Goal: Find specific page/section: Find specific page/section

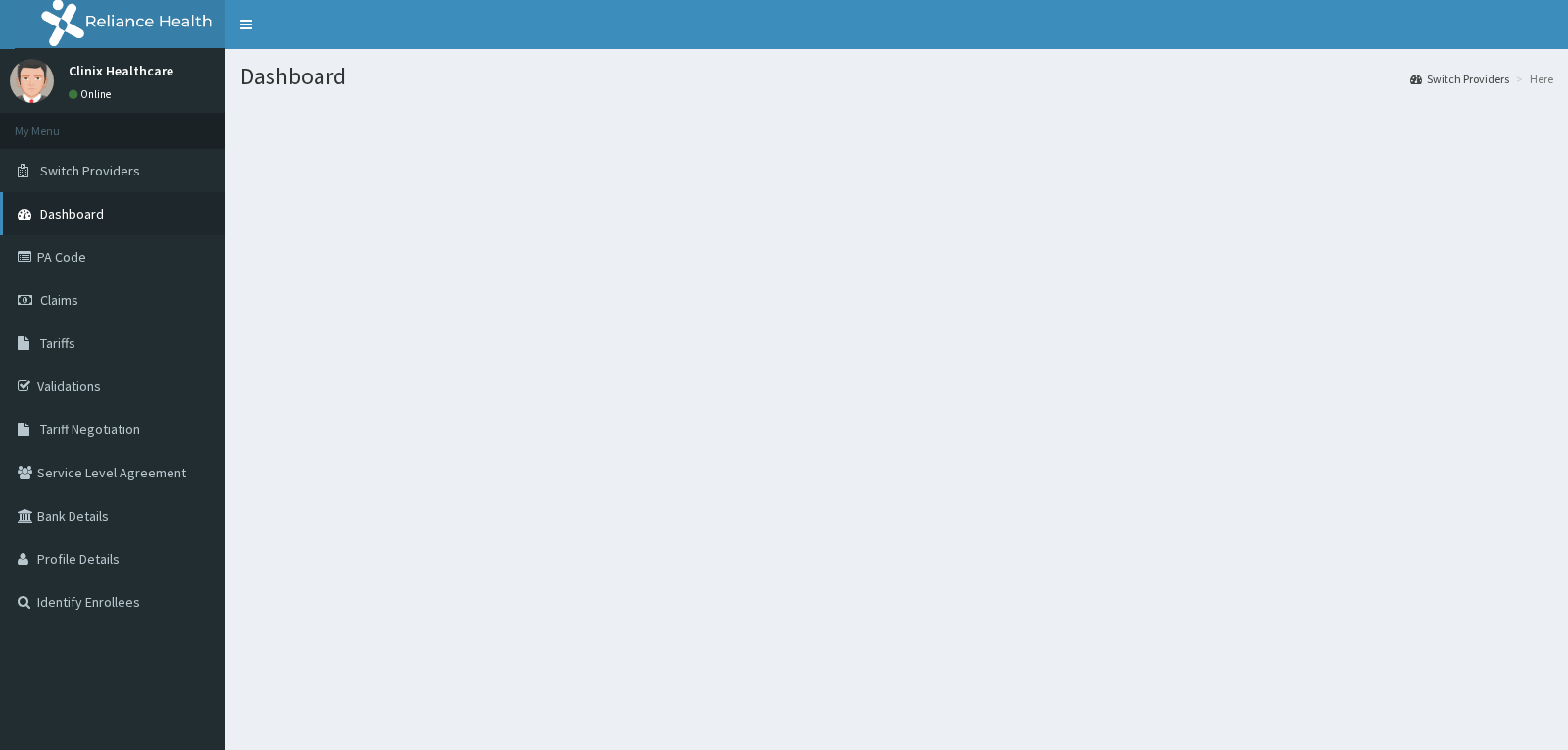
click at [103, 208] on link "Dashboard" at bounding box center [113, 213] width 226 height 43
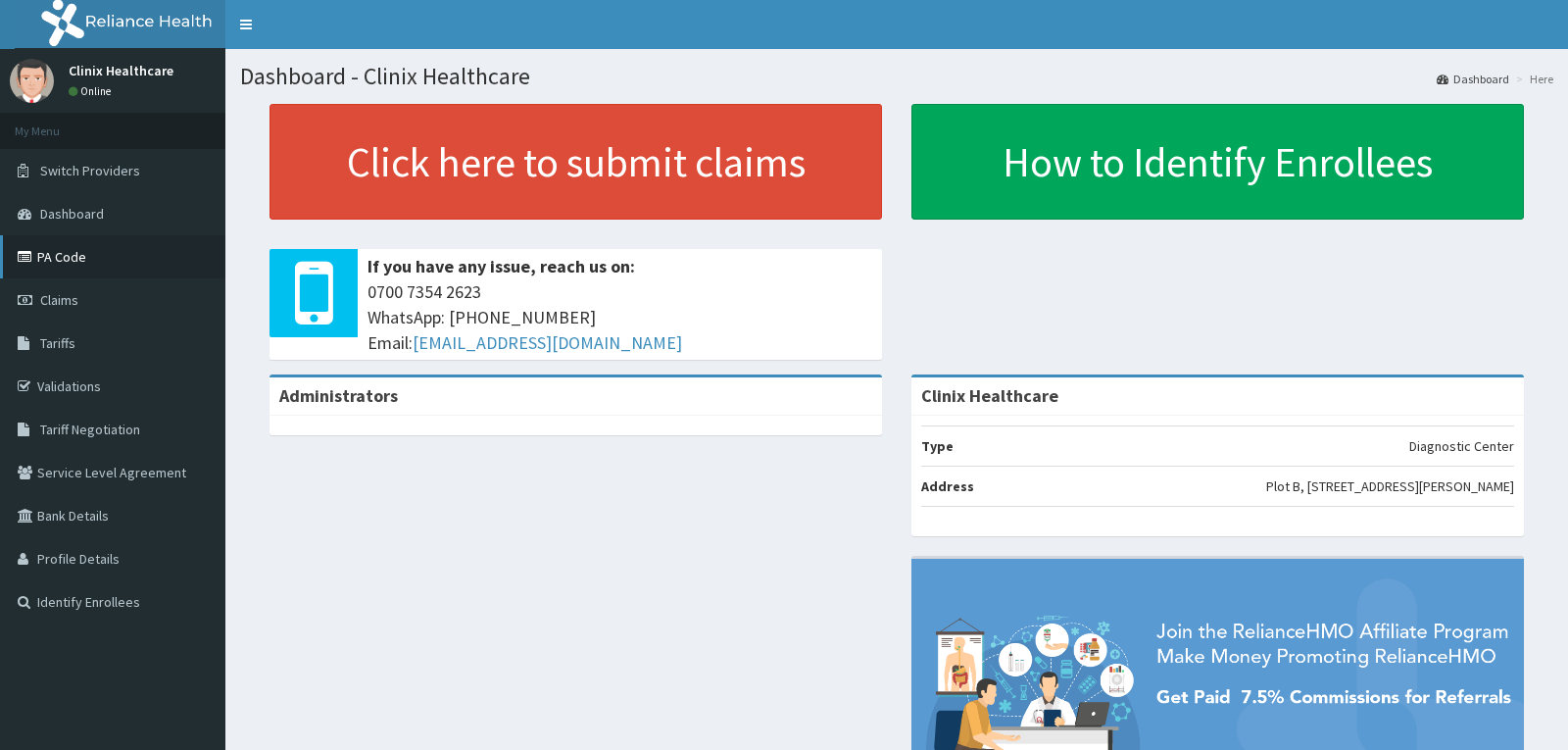
click at [62, 253] on link "PA Code" at bounding box center [113, 256] width 226 height 43
click at [66, 259] on link "PA Code" at bounding box center [113, 256] width 226 height 43
